Goal: Transaction & Acquisition: Subscribe to service/newsletter

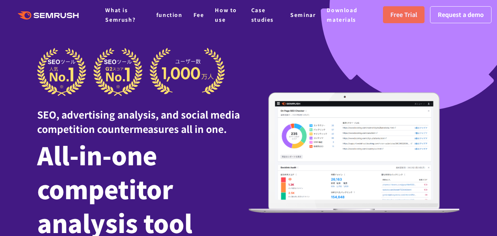
click at [408, 11] on font "Free Trial" at bounding box center [403, 14] width 27 height 9
click at [460, 11] on font "Request a demo" at bounding box center [461, 14] width 46 height 9
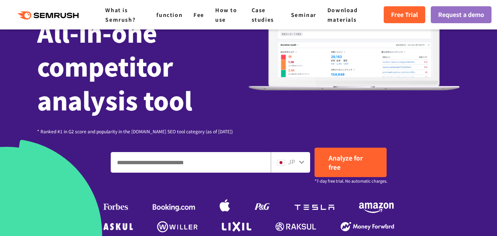
scroll to position [147, 0]
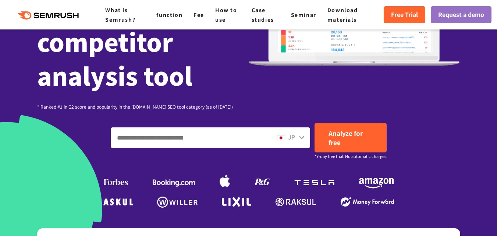
click at [303, 137] on icon at bounding box center [301, 137] width 5 height 3
click at [301, 137] on icon at bounding box center [302, 137] width 6 height 6
click at [291, 138] on font "JP" at bounding box center [291, 136] width 7 height 9
click at [288, 136] on font "JP" at bounding box center [291, 136] width 7 height 9
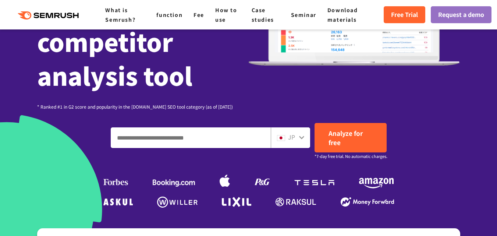
click at [300, 138] on icon at bounding box center [302, 137] width 6 height 6
click at [403, 16] on font "Free Trial" at bounding box center [404, 14] width 27 height 9
